Goal: Task Accomplishment & Management: Complete application form

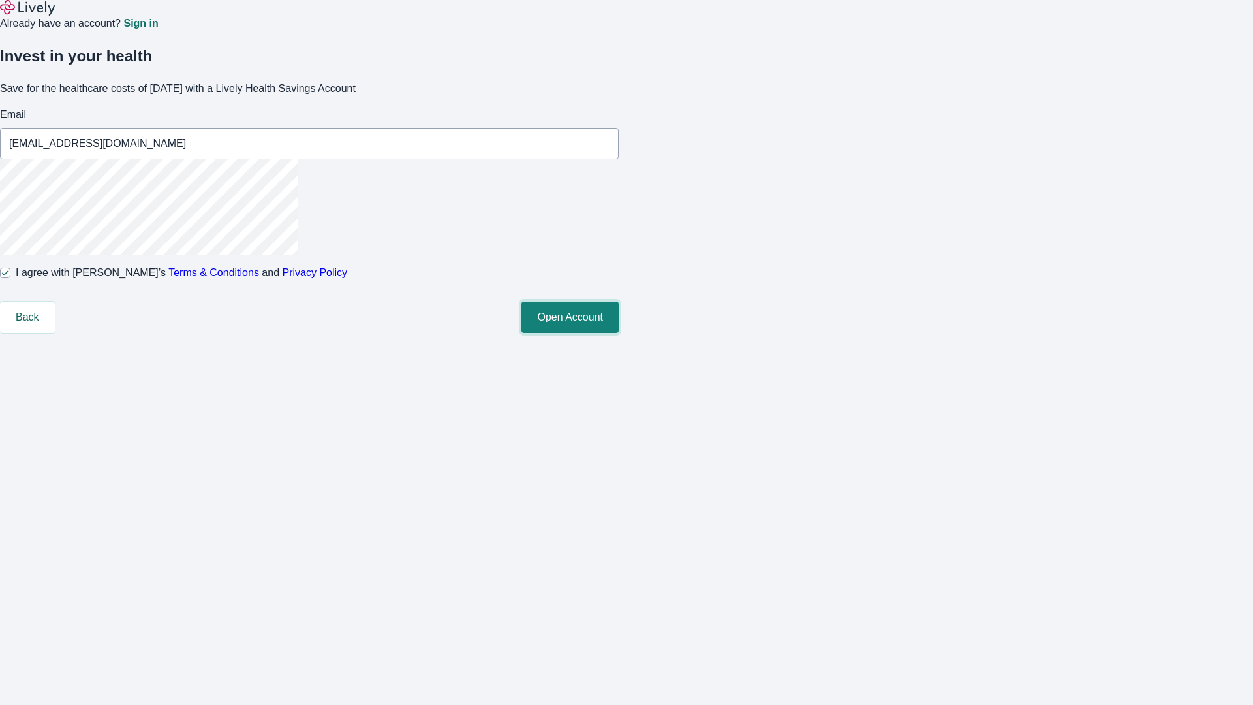
click at [619, 333] on button "Open Account" at bounding box center [570, 317] width 97 height 31
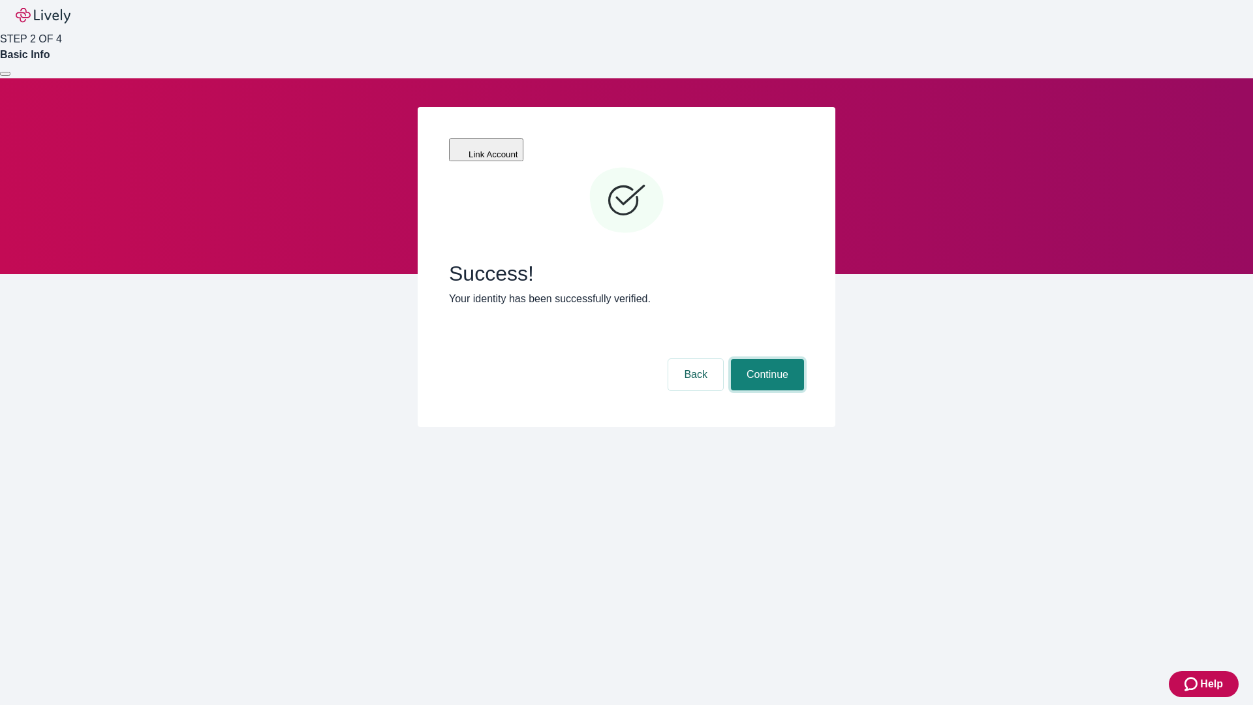
click at [766, 359] on button "Continue" at bounding box center [767, 374] width 73 height 31
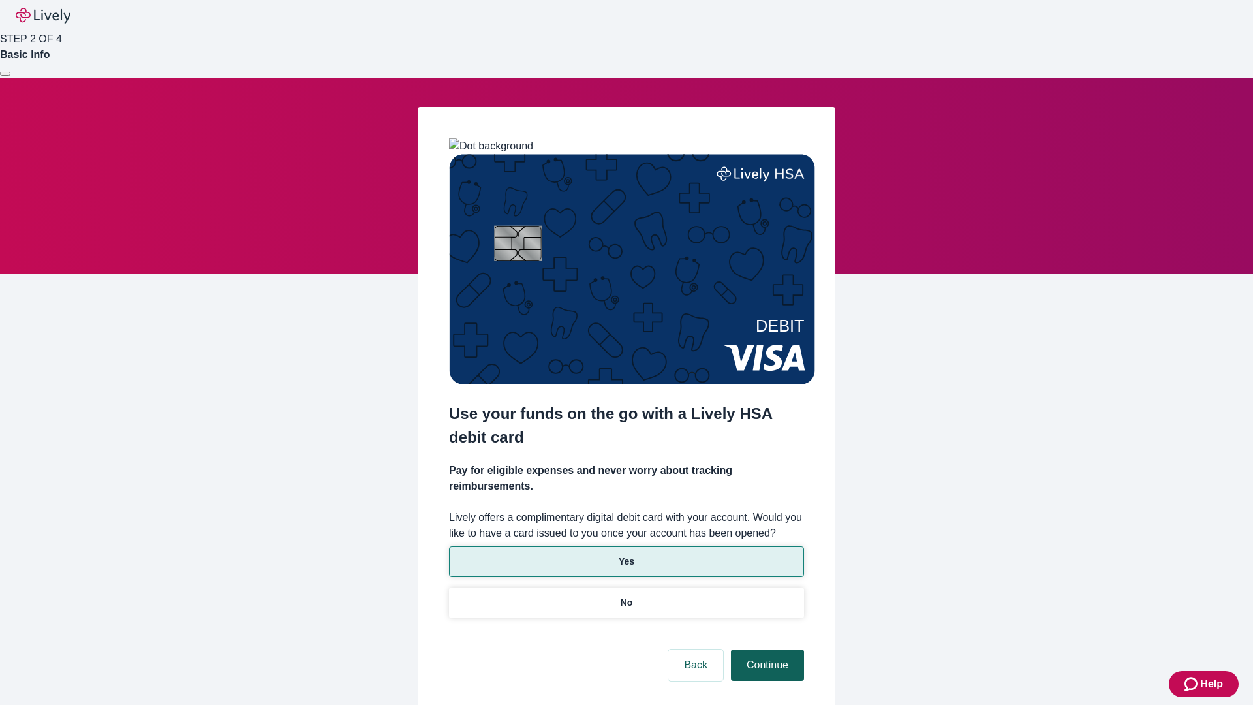
click at [626, 555] on p "Yes" at bounding box center [627, 562] width 16 height 14
click at [766, 649] on button "Continue" at bounding box center [767, 664] width 73 height 31
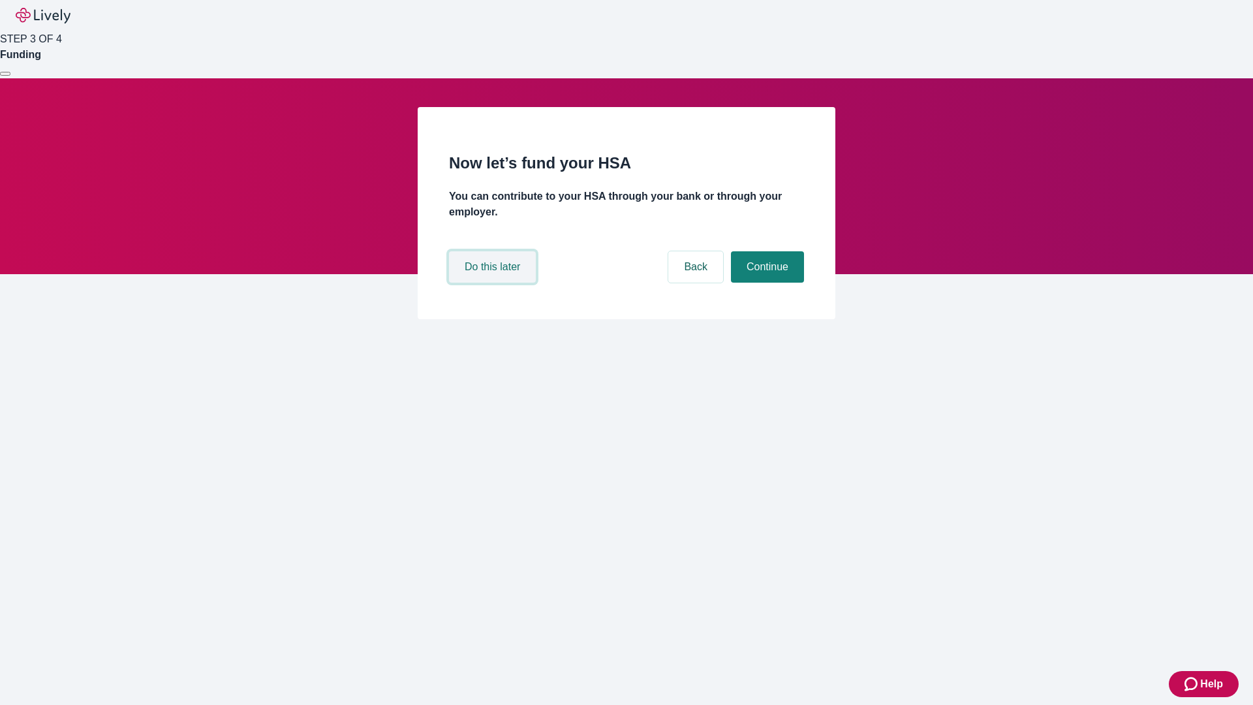
click at [494, 283] on button "Do this later" at bounding box center [492, 266] width 87 height 31
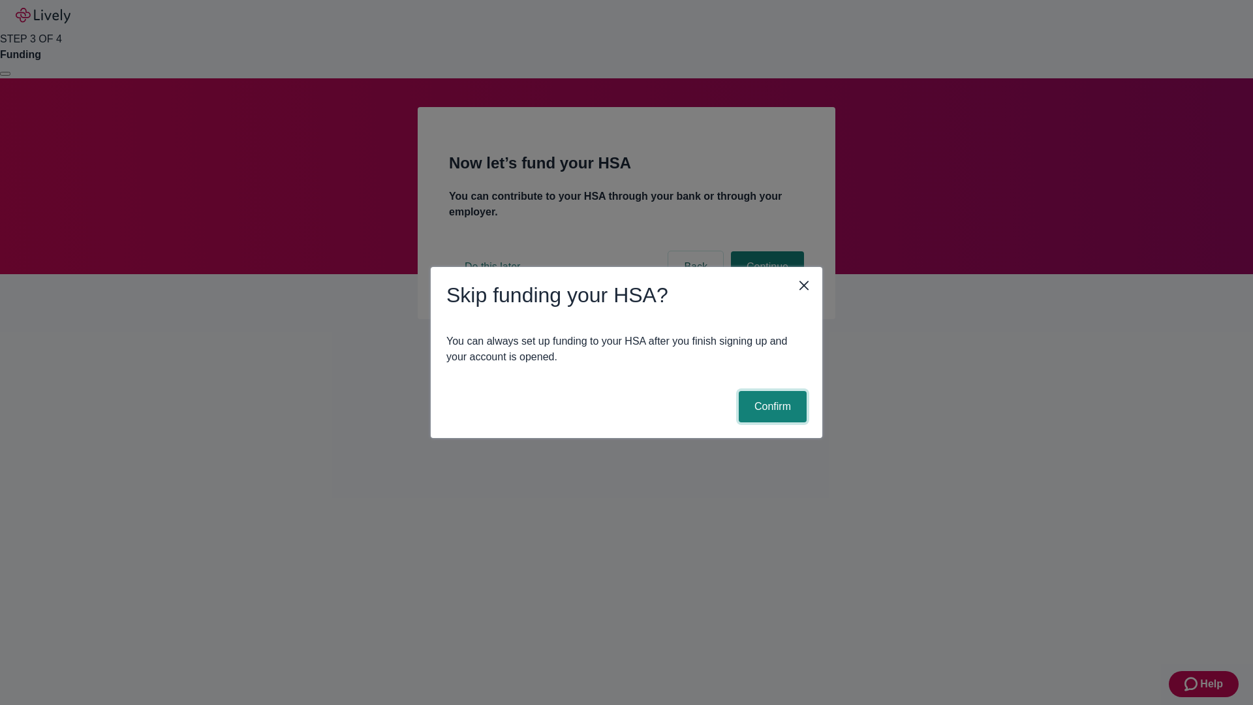
click at [771, 407] on button "Confirm" at bounding box center [773, 406] width 68 height 31
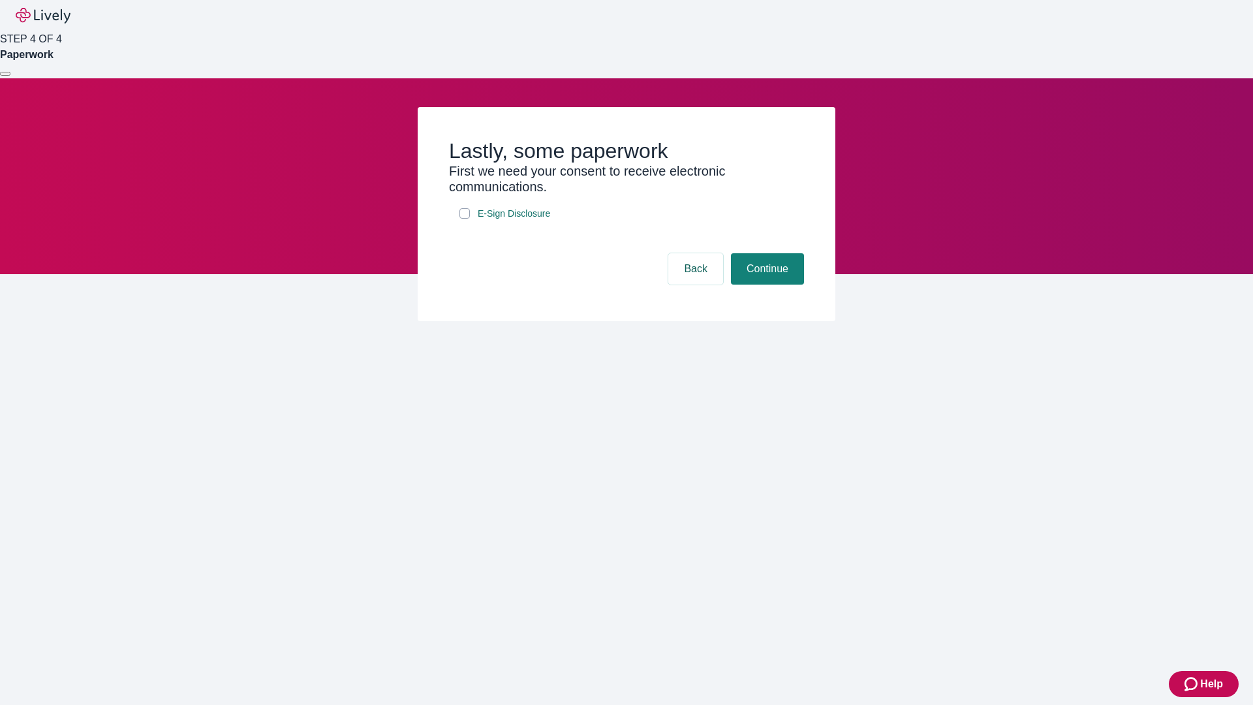
click at [465, 219] on input "E-Sign Disclosure" at bounding box center [465, 213] width 10 height 10
checkbox input "true"
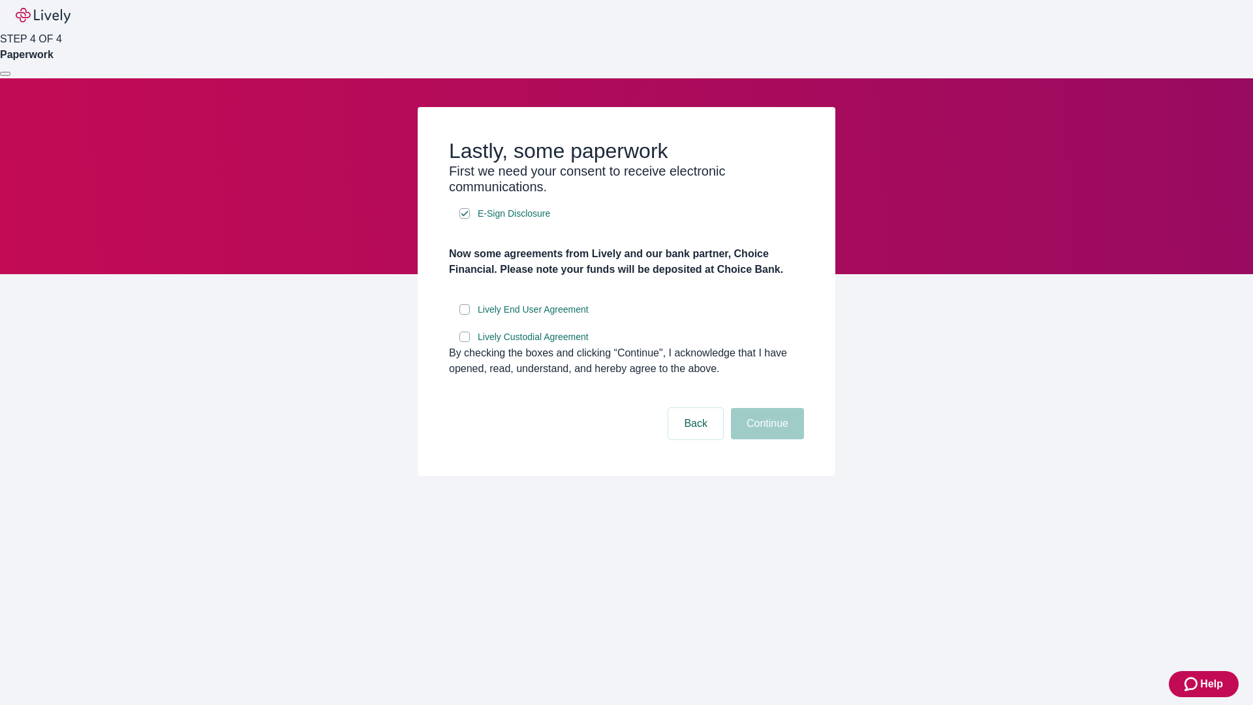
click at [465, 315] on input "Lively End User Agreement" at bounding box center [465, 309] width 10 height 10
checkbox input "true"
click at [465, 342] on input "Lively Custodial Agreement" at bounding box center [465, 337] width 10 height 10
checkbox input "true"
click at [766, 439] on button "Continue" at bounding box center [767, 423] width 73 height 31
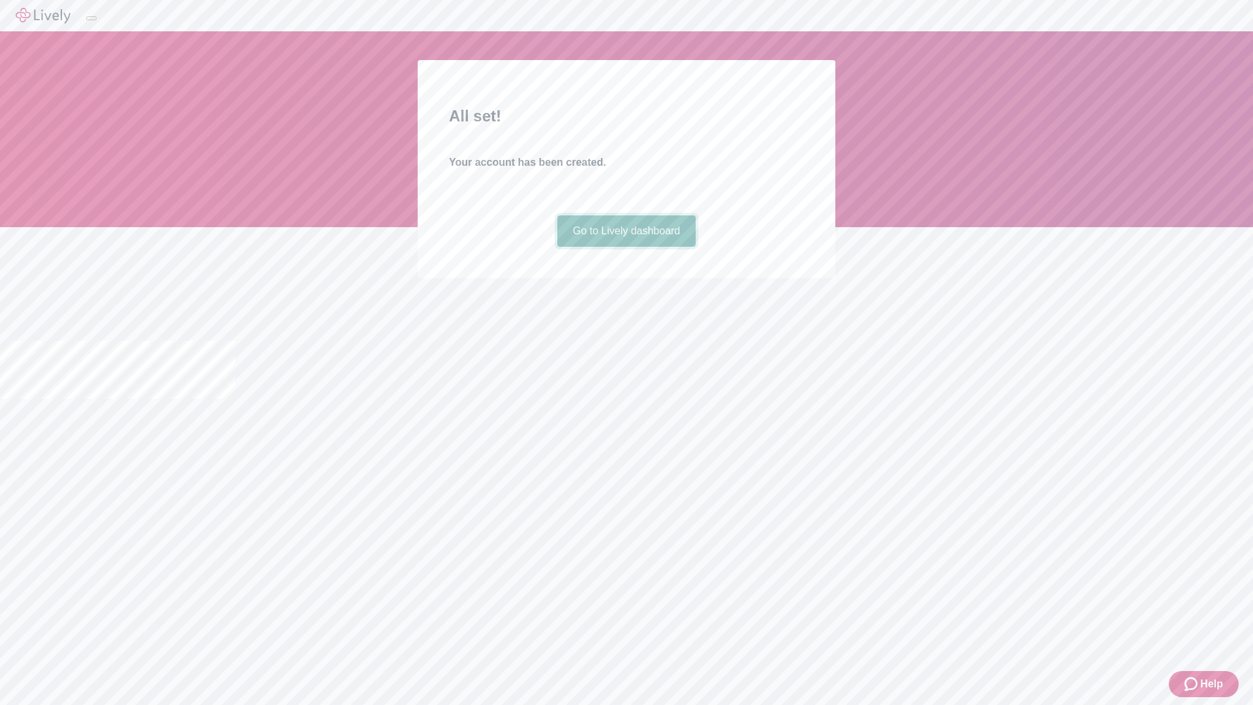
click at [626, 247] on link "Go to Lively dashboard" at bounding box center [626, 230] width 139 height 31
